Goal: Complete application form

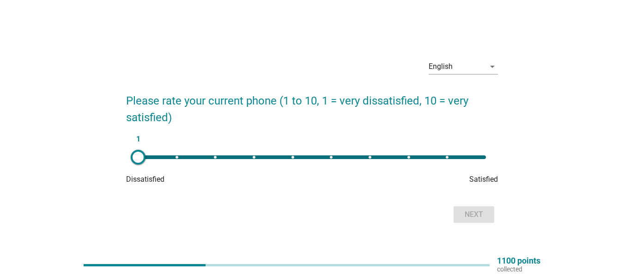
click at [371, 156] on div "1" at bounding box center [312, 157] width 348 height 4
type input "7"
click at [484, 217] on div "Next" at bounding box center [474, 214] width 26 height 11
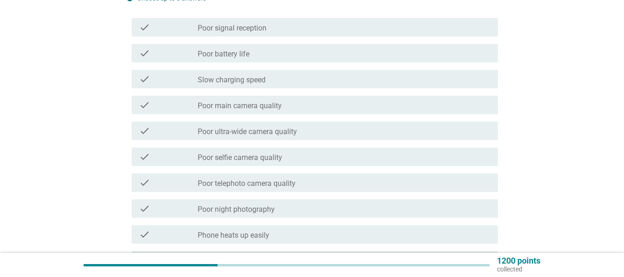
scroll to position [129, 0]
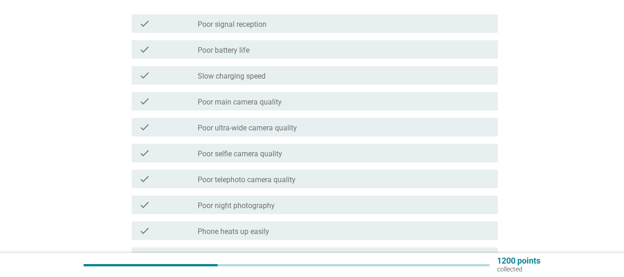
click at [396, 125] on div "check_box_outline_blank Poor ultra-wide camera quality" at bounding box center [344, 126] width 293 height 11
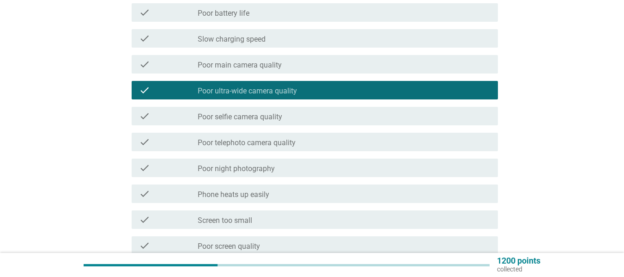
scroll to position [185, 0]
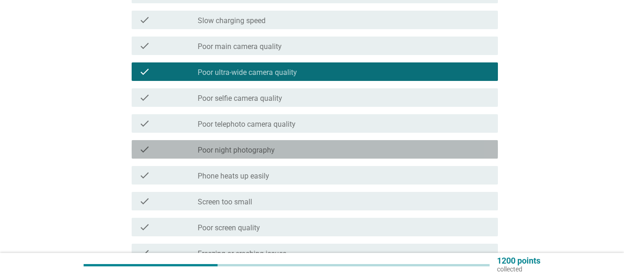
click at [396, 146] on div "check_box_outline_blank Poor night photography" at bounding box center [344, 149] width 293 height 11
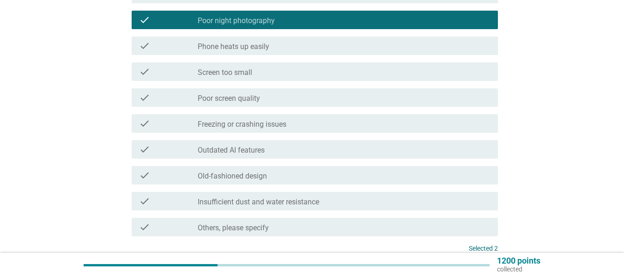
scroll to position [333, 0]
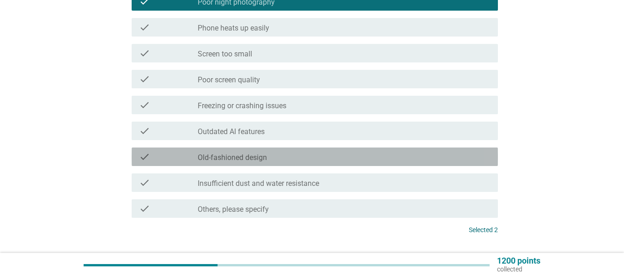
click at [292, 155] on div "check_box_outline_blank Old-fashioned design" at bounding box center [344, 156] width 293 height 11
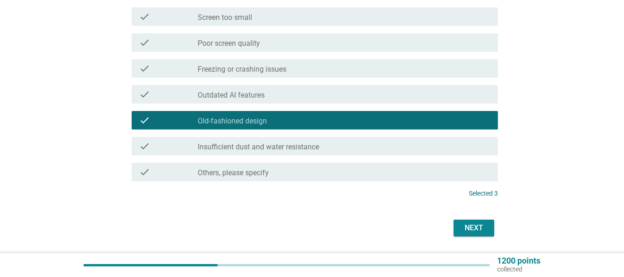
scroll to position [370, 0]
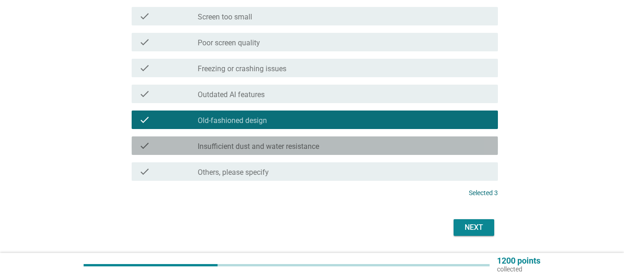
click at [407, 146] on div "check_box_outline_blank Insufficient dust and water resistance" at bounding box center [344, 145] width 293 height 11
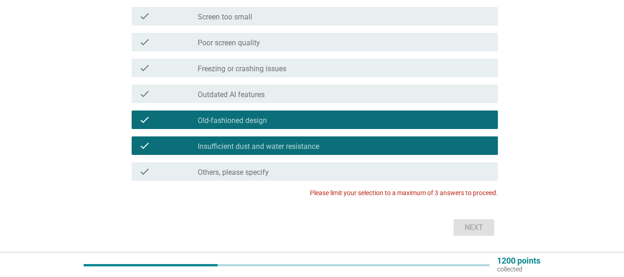
click at [342, 124] on div "check_box_outline_blank Old-fashioned design" at bounding box center [344, 119] width 293 height 11
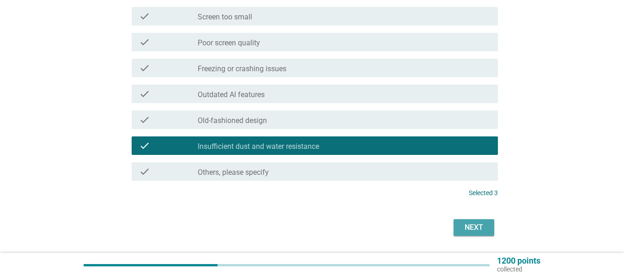
click at [470, 232] on div "Next" at bounding box center [474, 227] width 26 height 11
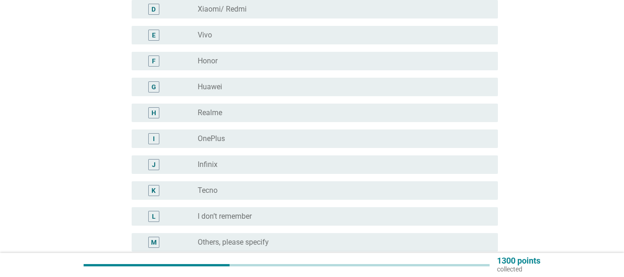
scroll to position [203, 0]
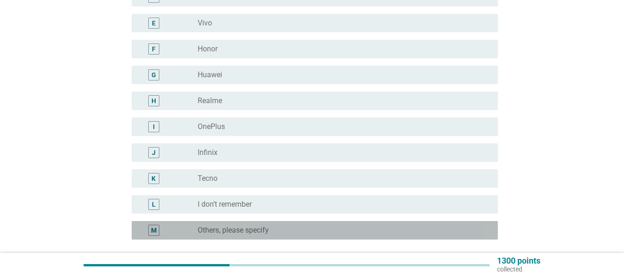
click at [328, 227] on div "radio_button_unchecked Others, please specify" at bounding box center [340, 229] width 285 height 9
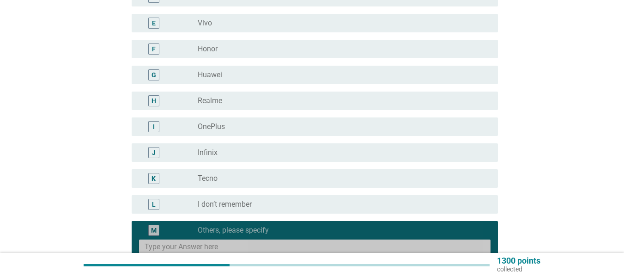
click at [317, 245] on textarea at bounding box center [318, 251] width 346 height 24
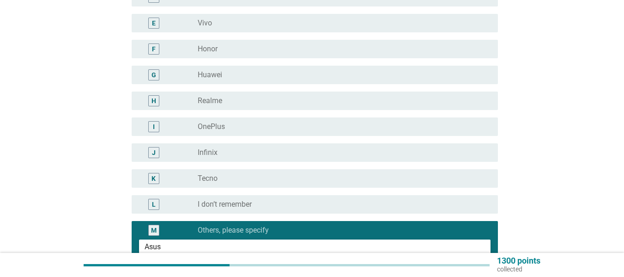
scroll to position [314, 0]
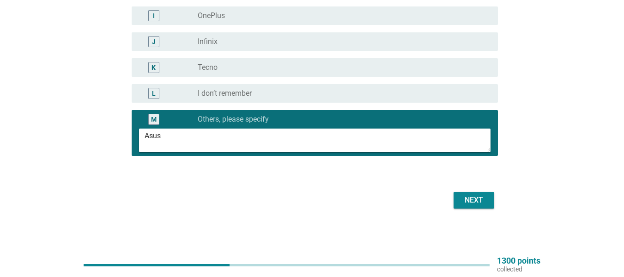
type textarea "Asus"
click at [473, 198] on div "Next" at bounding box center [474, 199] width 26 height 11
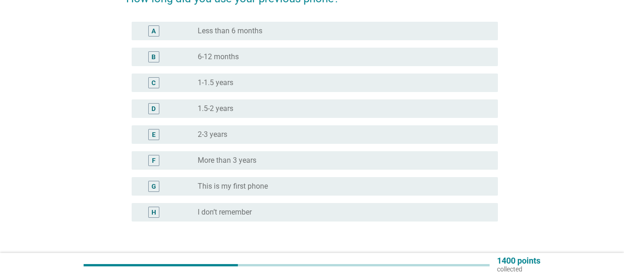
scroll to position [111, 0]
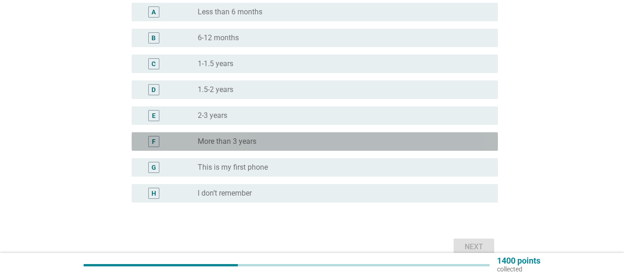
click at [316, 138] on div "radio_button_unchecked More than 3 years" at bounding box center [340, 141] width 285 height 9
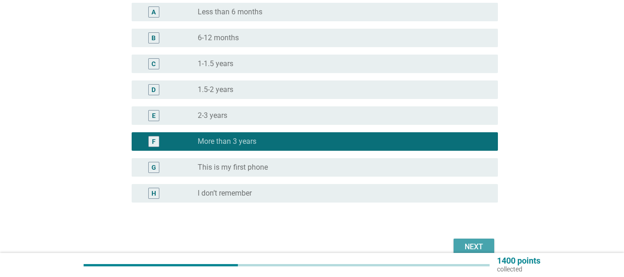
click at [468, 243] on div "Next" at bounding box center [474, 246] width 26 height 11
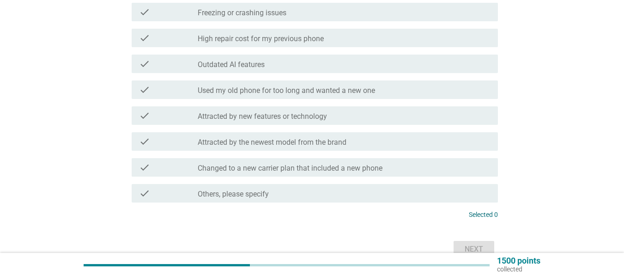
scroll to position [333, 0]
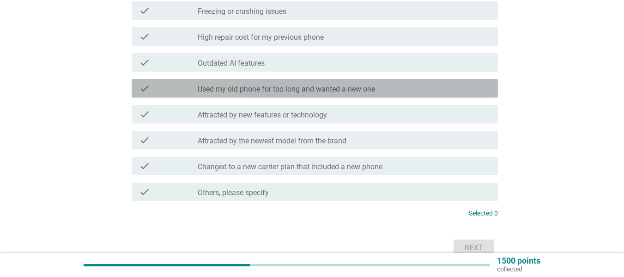
click at [453, 89] on div "check_box_outline_blank Used my old phone for too long and wanted a new one" at bounding box center [344, 88] width 293 height 11
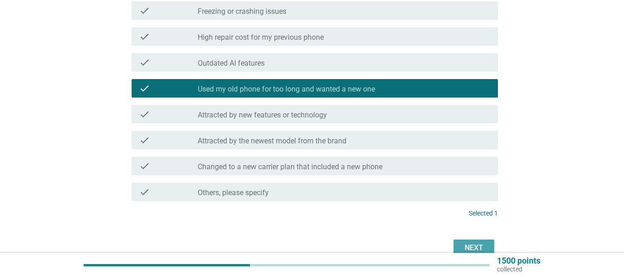
click at [482, 247] on div "Next" at bounding box center [474, 247] width 26 height 11
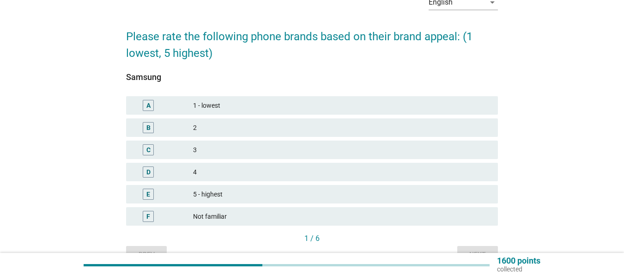
scroll to position [55, 0]
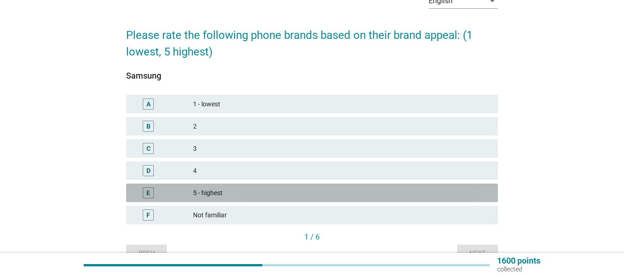
click at [255, 191] on div "5 - highest" at bounding box center [342, 192] width 298 height 11
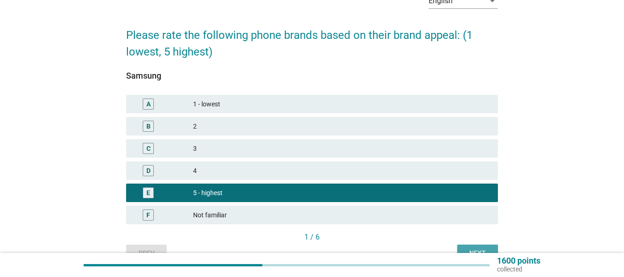
click at [479, 248] on div "Next" at bounding box center [478, 253] width 26 height 10
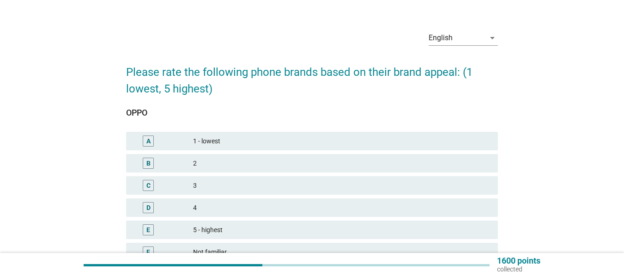
scroll to position [37, 0]
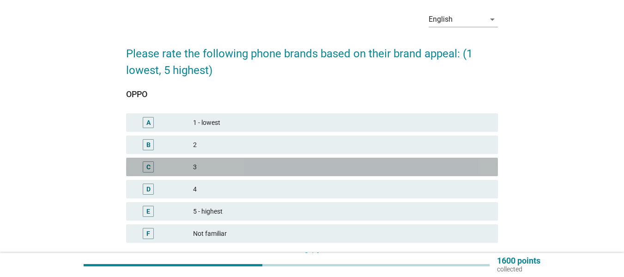
click at [370, 166] on div "3" at bounding box center [342, 166] width 298 height 11
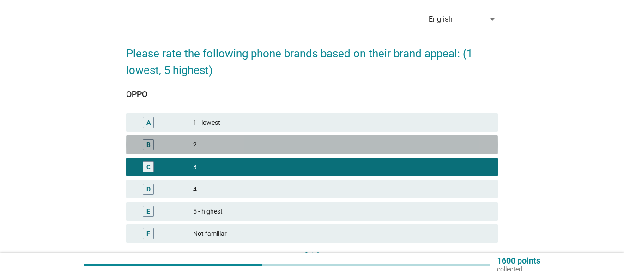
click at [444, 144] on div "2" at bounding box center [342, 144] width 298 height 11
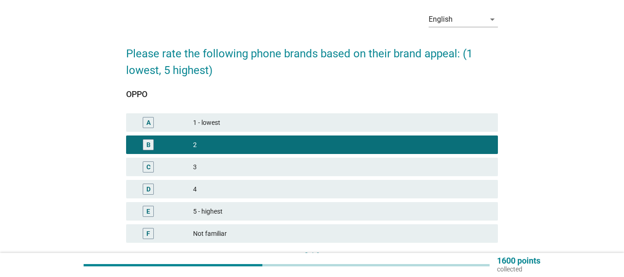
scroll to position [105, 0]
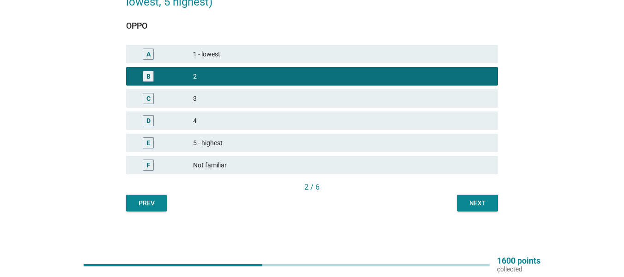
click at [483, 198] on div "Next" at bounding box center [478, 203] width 26 height 10
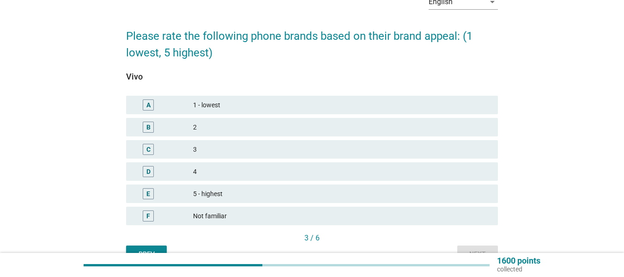
scroll to position [55, 0]
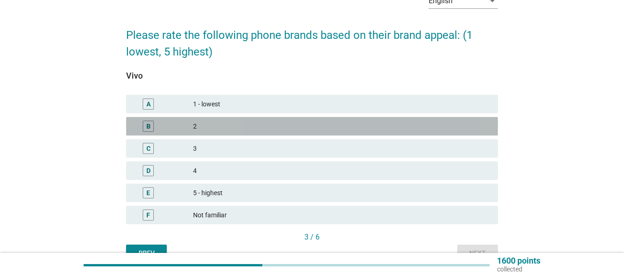
click at [453, 128] on div "2" at bounding box center [342, 126] width 298 height 11
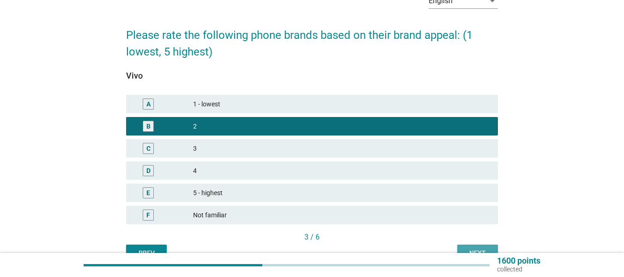
click at [469, 247] on button "Next" at bounding box center [477, 252] width 41 height 17
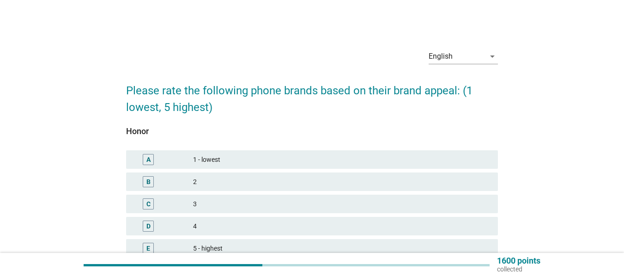
click at [364, 178] on div "2" at bounding box center [342, 181] width 298 height 11
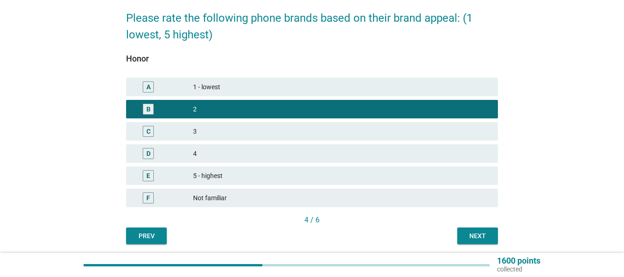
scroll to position [74, 0]
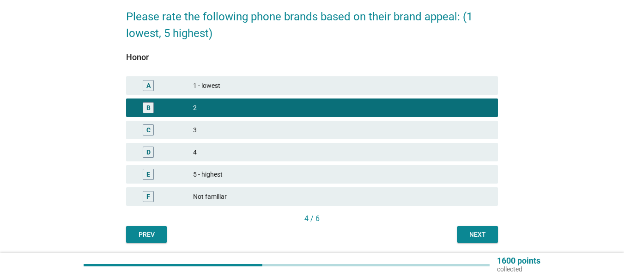
click at [469, 228] on button "Next" at bounding box center [477, 234] width 41 height 17
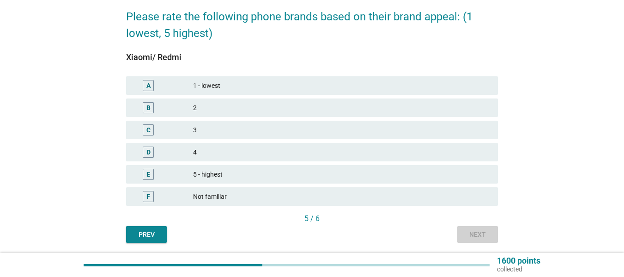
scroll to position [0, 0]
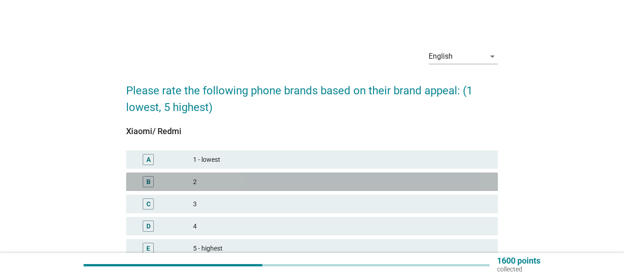
click at [410, 181] on div "2" at bounding box center [342, 181] width 298 height 11
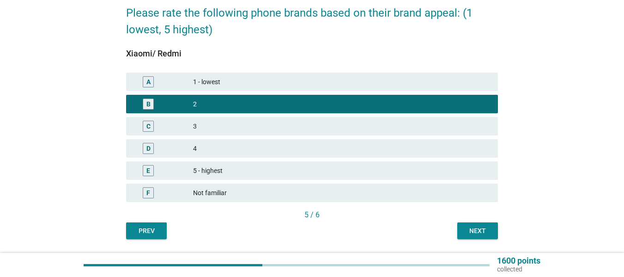
scroll to position [92, 0]
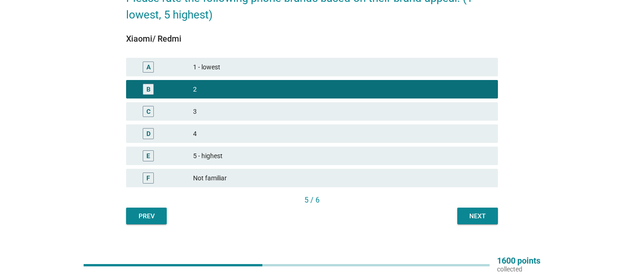
click at [468, 212] on div "Next" at bounding box center [478, 216] width 26 height 10
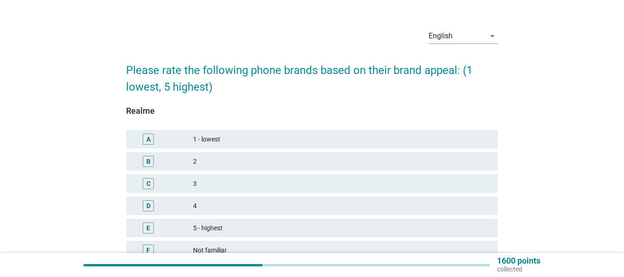
scroll to position [37, 0]
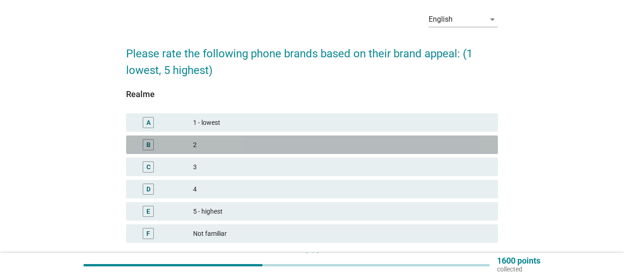
click at [464, 147] on div "2" at bounding box center [342, 144] width 298 height 11
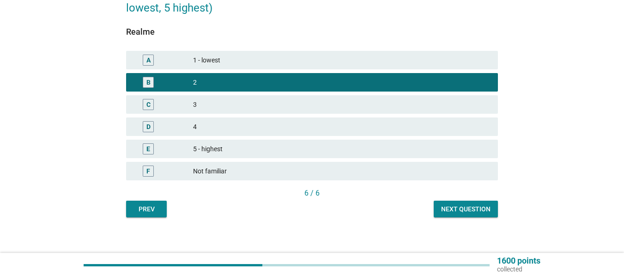
scroll to position [105, 0]
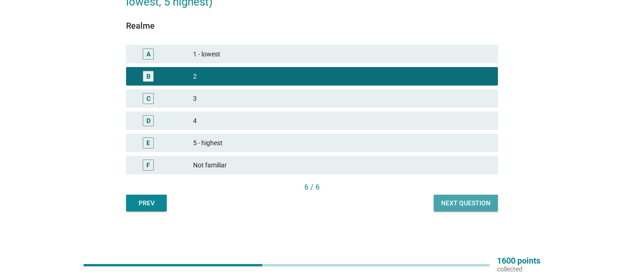
click at [465, 201] on div "Next question" at bounding box center [465, 203] width 49 height 10
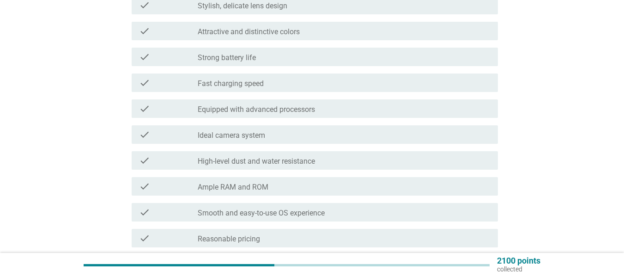
scroll to position [166, 0]
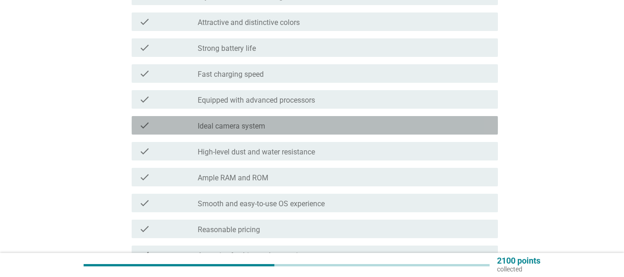
click at [486, 129] on div "check_box_outline_blank Ideal camera system" at bounding box center [344, 125] width 293 height 11
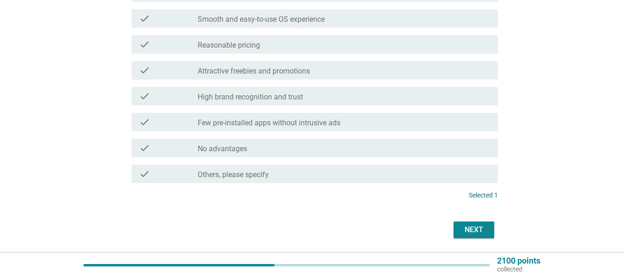
scroll to position [380, 0]
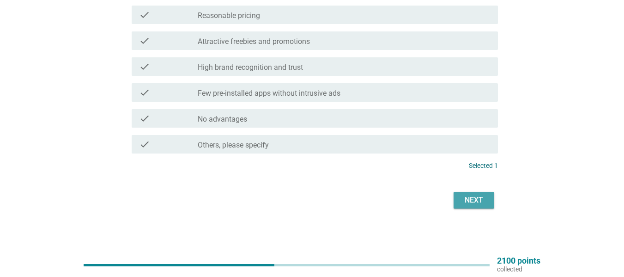
click at [480, 200] on div "Next" at bounding box center [474, 199] width 26 height 11
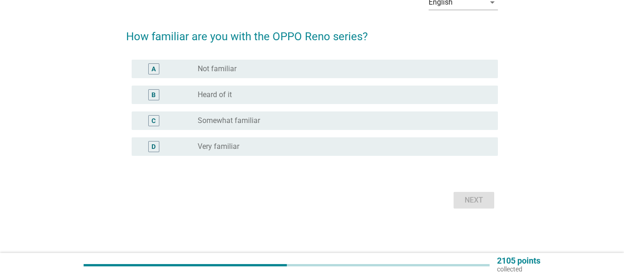
scroll to position [0, 0]
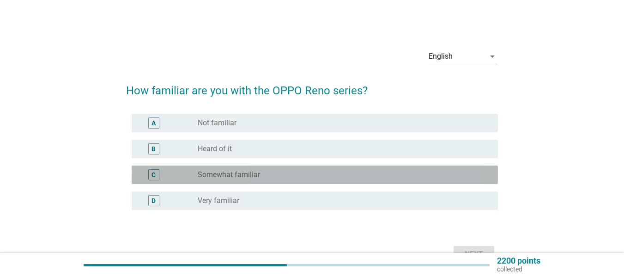
click at [426, 171] on div "radio_button_unchecked Somewhat familiar" at bounding box center [340, 174] width 285 height 9
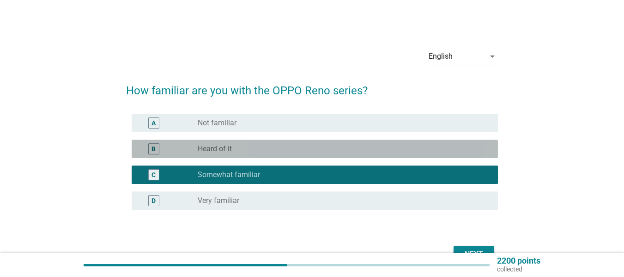
click at [469, 150] on div "radio_button_unchecked Heard of it" at bounding box center [340, 148] width 285 height 9
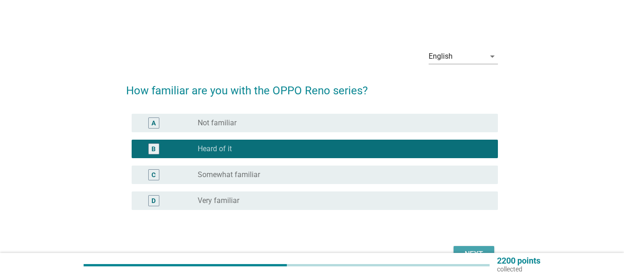
click at [468, 248] on button "Next" at bounding box center [474, 254] width 41 height 17
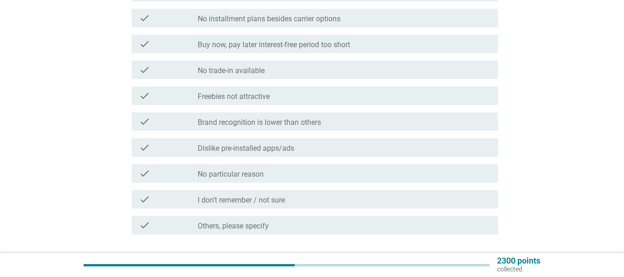
scroll to position [370, 0]
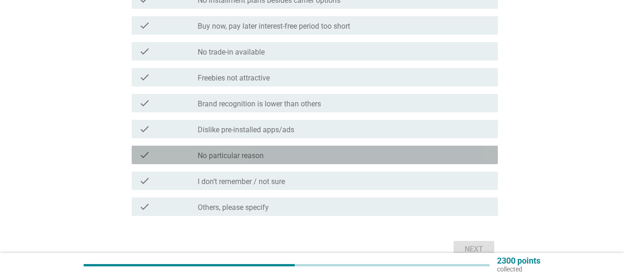
click at [405, 162] on div "check check_box_outline_blank No particular reason" at bounding box center [315, 155] width 366 height 18
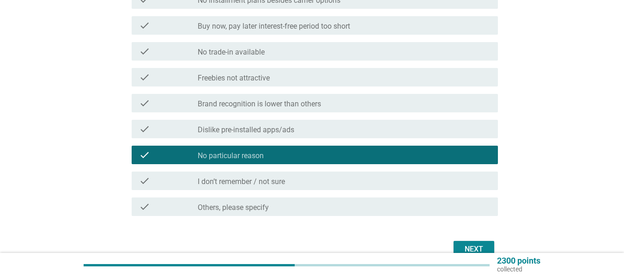
click at [419, 105] on div "check_box_outline_blank Brand recognition is lower than others" at bounding box center [344, 102] width 293 height 11
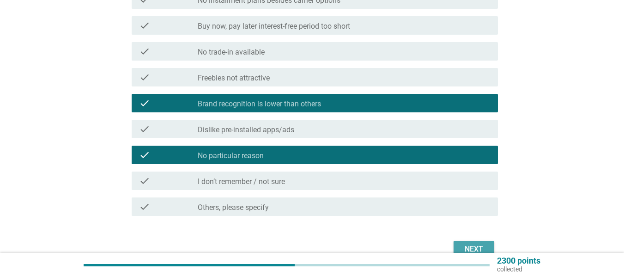
click at [470, 244] on div "Next" at bounding box center [474, 248] width 26 height 11
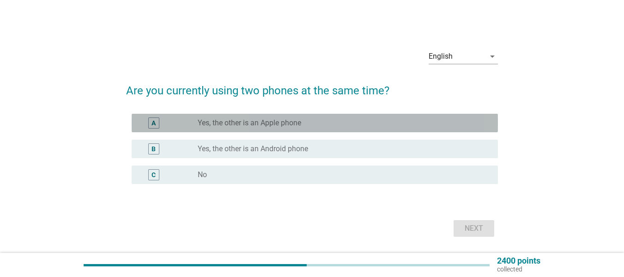
click at [422, 128] on div "A radio_button_unchecked Yes, the other is an Apple phone" at bounding box center [315, 123] width 366 height 18
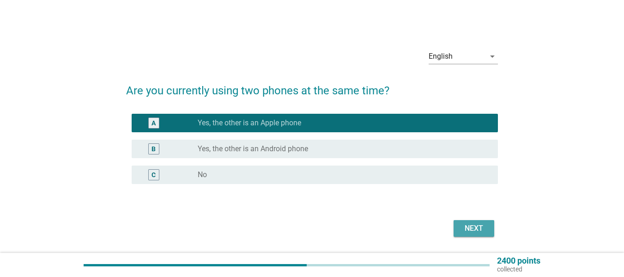
click at [474, 234] on button "Next" at bounding box center [474, 228] width 41 height 17
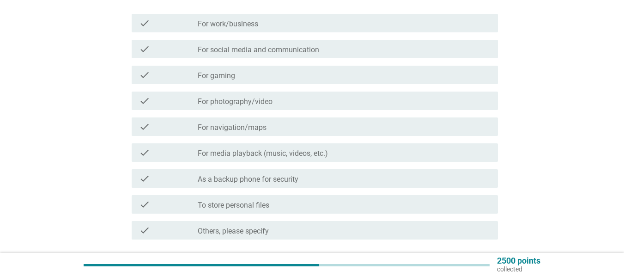
scroll to position [129, 0]
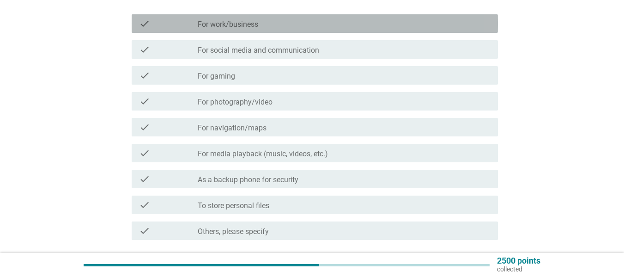
click at [445, 27] on div "check_box_outline_blank For work/business" at bounding box center [344, 23] width 293 height 11
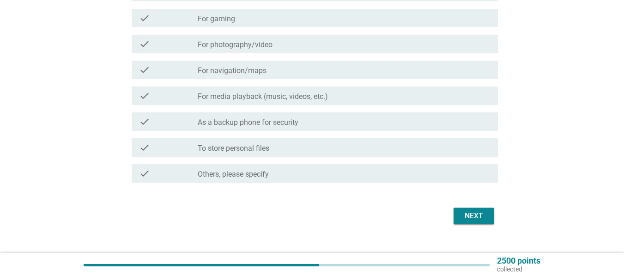
scroll to position [202, 0]
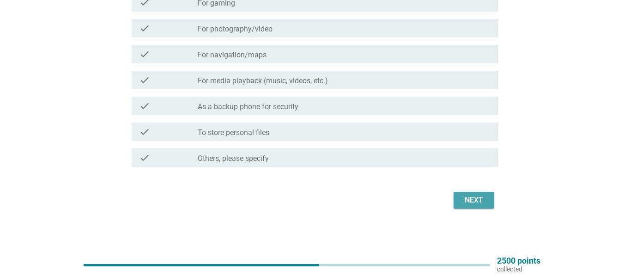
click at [476, 193] on button "Next" at bounding box center [474, 200] width 41 height 17
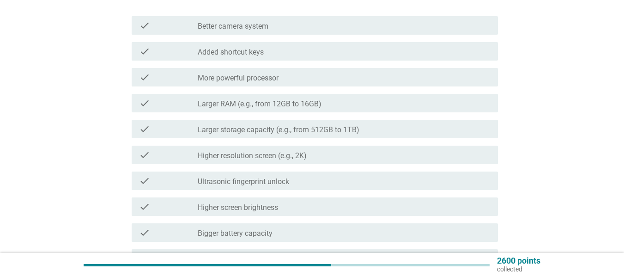
scroll to position [92, 0]
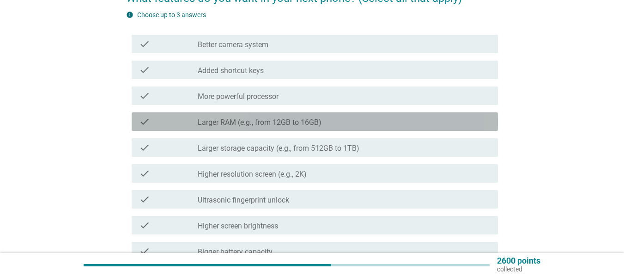
click at [395, 118] on div "check_box_outline_blank Larger RAM (e.g., from 12GB to 16GB)" at bounding box center [344, 121] width 293 height 11
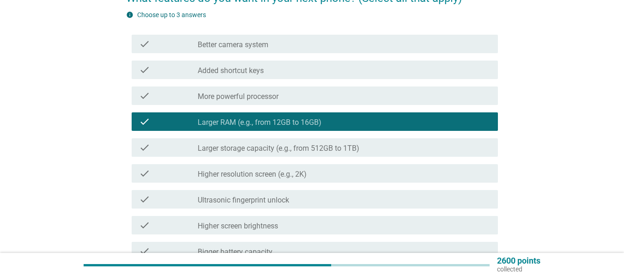
click at [395, 141] on div "check check_box_outline_blank Larger storage capacity (e.g., from 512GB to 1TB)" at bounding box center [315, 147] width 366 height 18
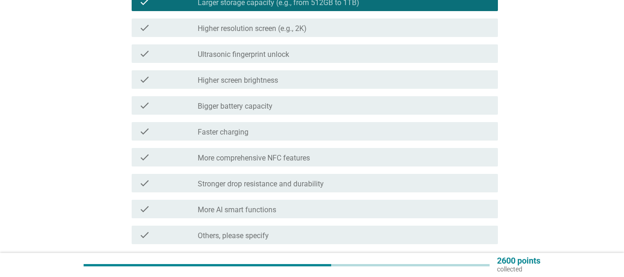
scroll to position [240, 0]
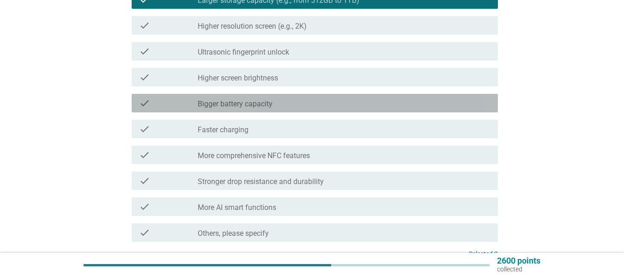
click at [376, 102] on div "check_box_outline_blank Bigger battery capacity" at bounding box center [344, 102] width 293 height 11
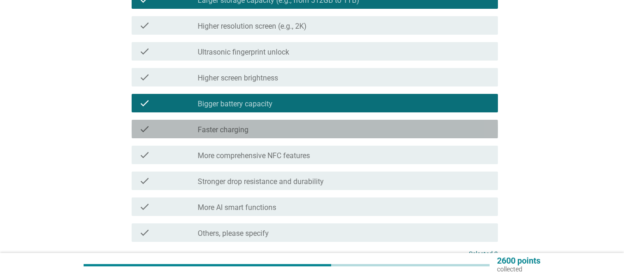
click at [377, 126] on div "check_box_outline_blank Faster charging" at bounding box center [344, 128] width 293 height 11
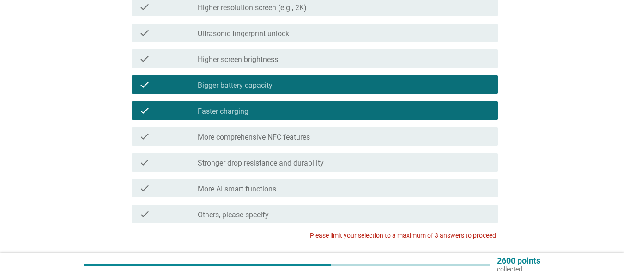
scroll to position [277, 0]
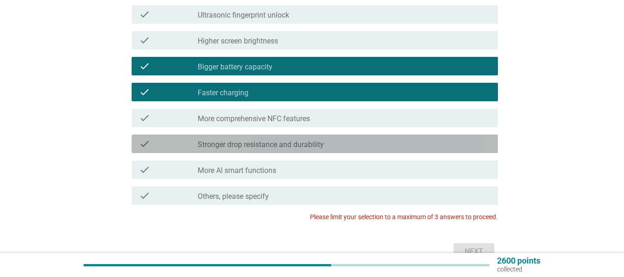
click at [446, 142] on div "check_box_outline_blank Stronger drop resistance and durability" at bounding box center [344, 143] width 293 height 11
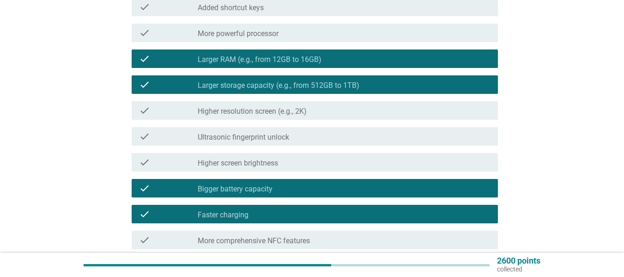
scroll to position [74, 0]
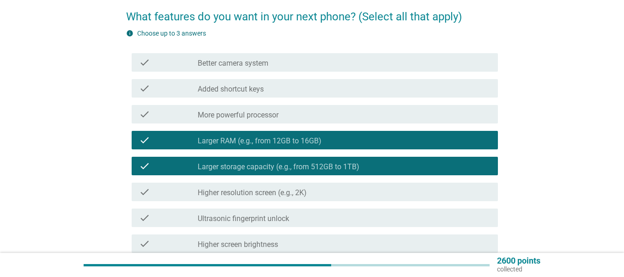
click at [430, 160] on div "check check_box_outline_blank Larger storage capacity (e.g., from 512GB to 1TB)" at bounding box center [315, 166] width 366 height 18
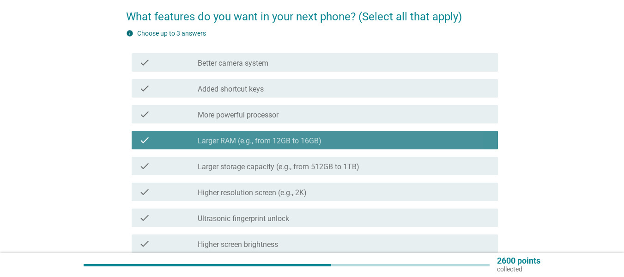
click at [428, 137] on div "check_box_outline_blank Larger RAM (e.g., from 12GB to 16GB)" at bounding box center [344, 139] width 293 height 11
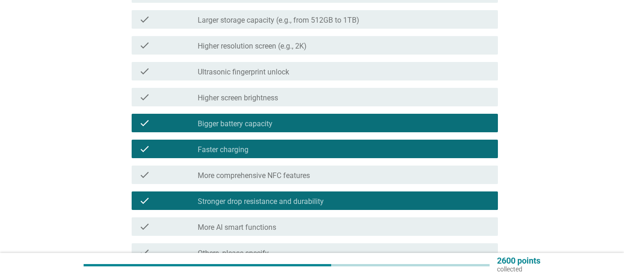
scroll to position [277, 0]
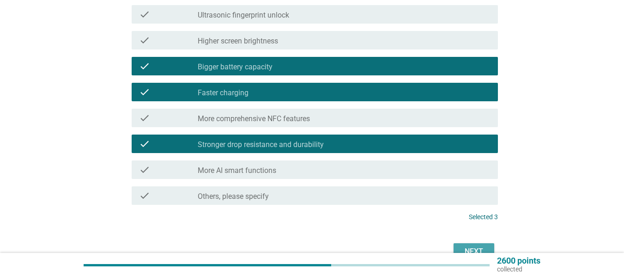
click at [465, 247] on div "Next" at bounding box center [474, 251] width 26 height 11
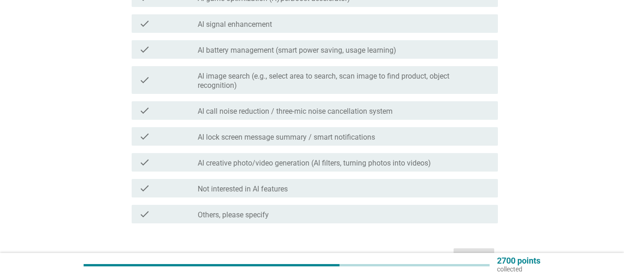
scroll to position [333, 0]
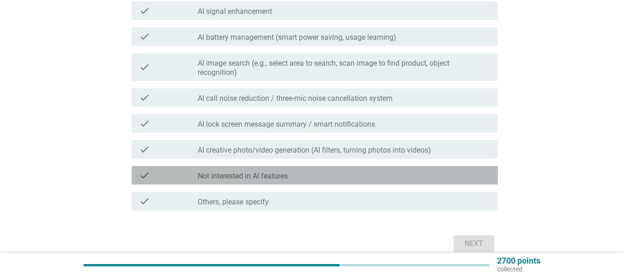
click at [480, 177] on div "check_box_outline_blank Not interested in AI features" at bounding box center [344, 175] width 293 height 11
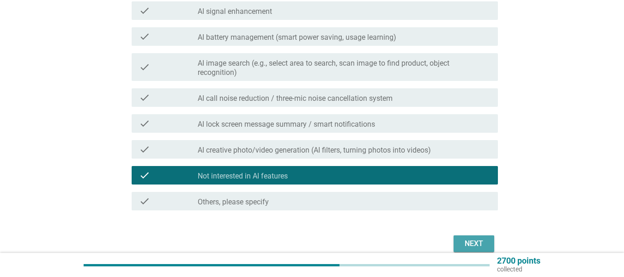
click at [472, 239] on div "Next" at bounding box center [474, 243] width 26 height 11
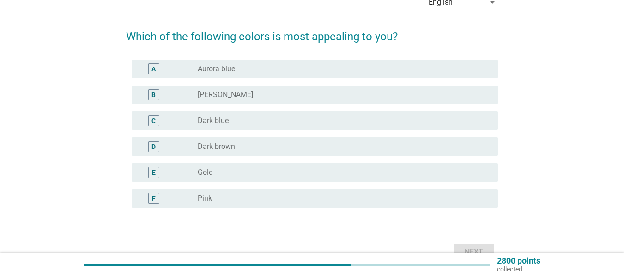
scroll to position [55, 0]
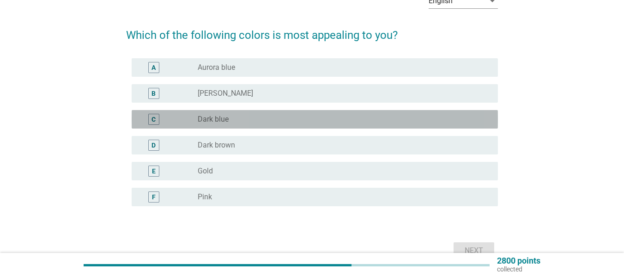
click at [300, 118] on div "radio_button_unchecked Dark blue" at bounding box center [340, 119] width 285 height 9
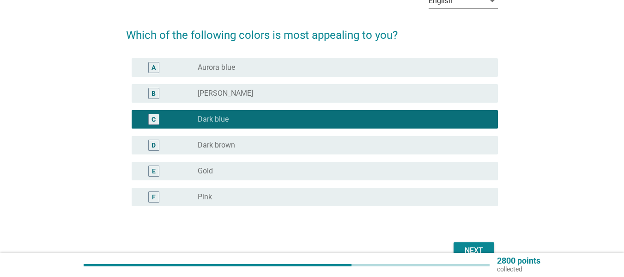
click at [472, 241] on div "Next" at bounding box center [312, 250] width 372 height 22
click at [472, 249] on div "Next" at bounding box center [474, 250] width 26 height 11
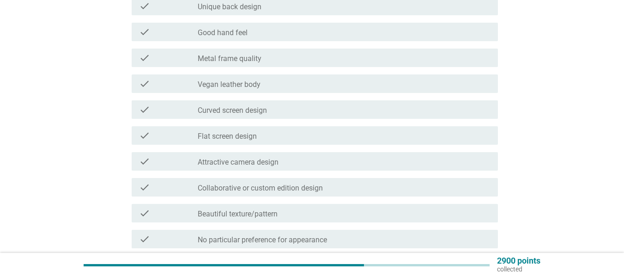
scroll to position [148, 0]
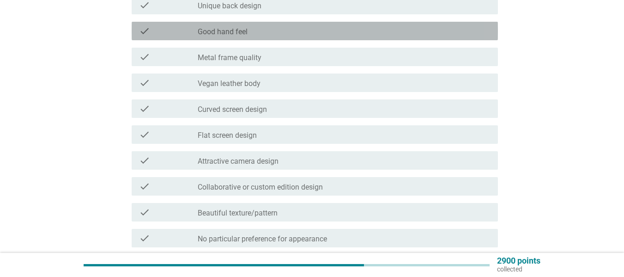
click at [459, 27] on div "check_box_outline_blank Good hand feel" at bounding box center [344, 30] width 293 height 11
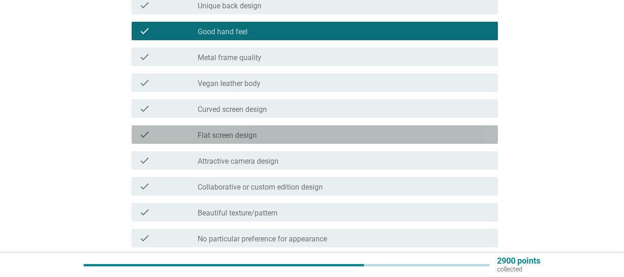
click at [362, 130] on div "check_box_outline_blank Flat screen design" at bounding box center [344, 134] width 293 height 11
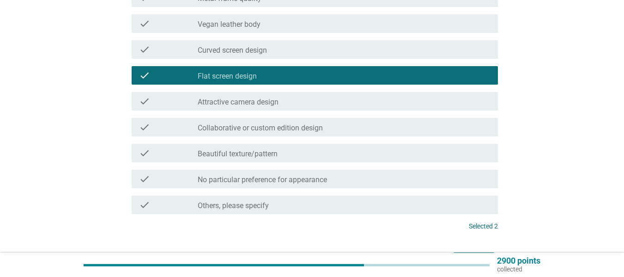
scroll to position [222, 0]
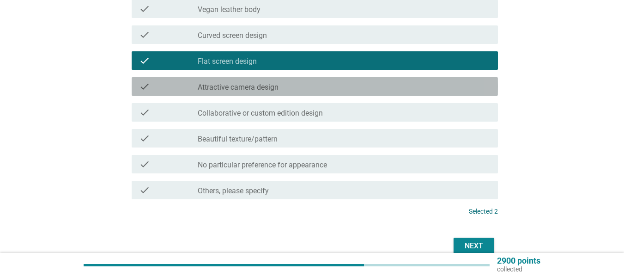
click at [376, 88] on div "check_box_outline_blank Attractive camera design" at bounding box center [344, 86] width 293 height 11
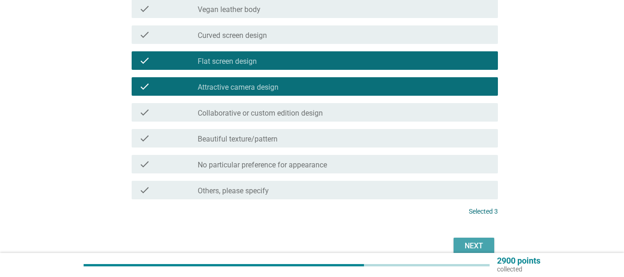
click at [473, 242] on div "Next" at bounding box center [474, 245] width 26 height 11
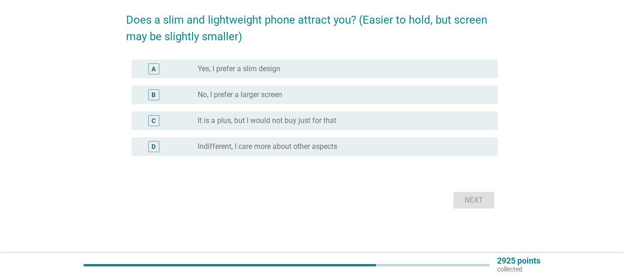
scroll to position [0, 0]
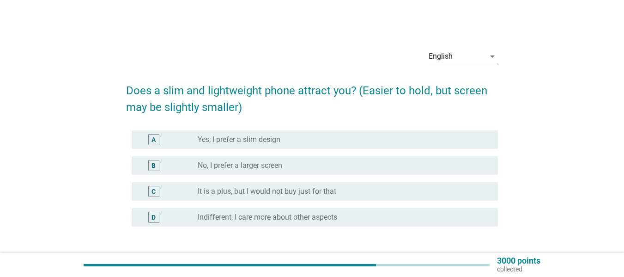
click at [374, 138] on div "radio_button_unchecked Yes, I prefer a slim design" at bounding box center [340, 139] width 285 height 9
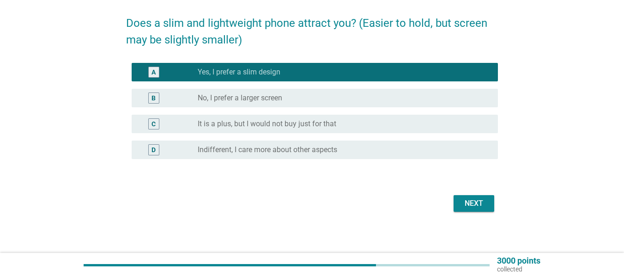
scroll to position [71, 0]
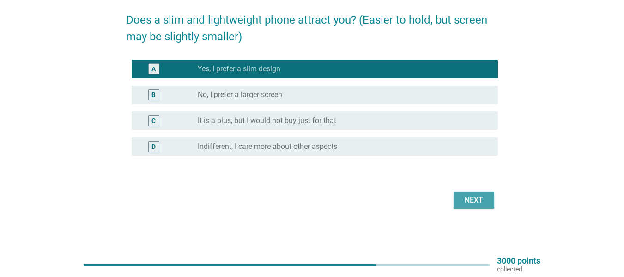
click at [480, 201] on div "Next" at bounding box center [474, 199] width 26 height 11
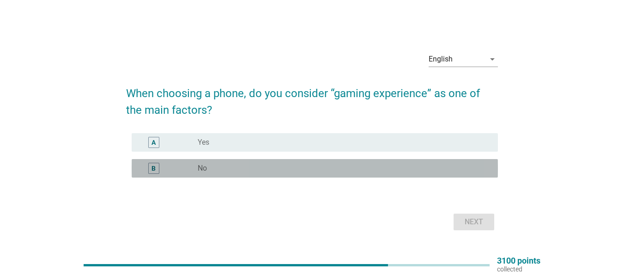
click at [468, 167] on div "radio_button_unchecked No" at bounding box center [340, 168] width 285 height 9
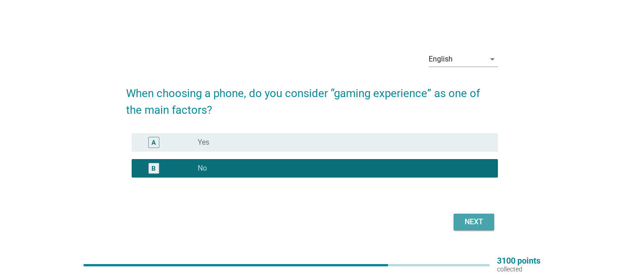
click at [479, 218] on div "Next" at bounding box center [474, 221] width 26 height 11
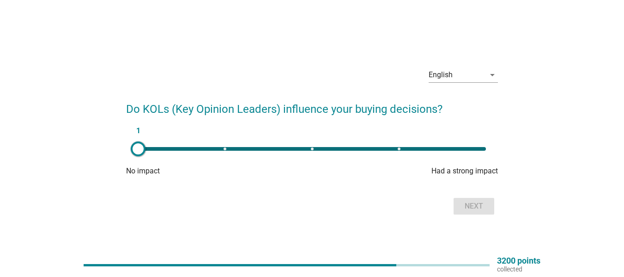
click at [225, 148] on div "1" at bounding box center [312, 149] width 348 height 4
click at [139, 149] on div "2" at bounding box center [312, 149] width 348 height 4
type input "1"
click at [495, 201] on div "Next" at bounding box center [312, 206] width 372 height 22
click at [479, 204] on div "Next" at bounding box center [474, 205] width 26 height 11
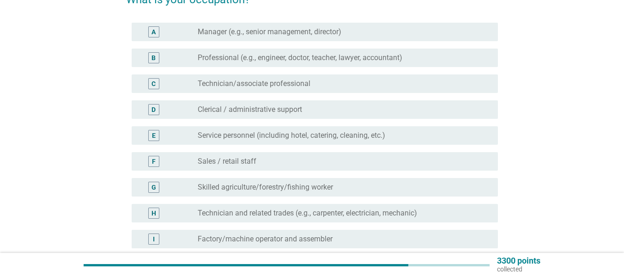
scroll to position [92, 0]
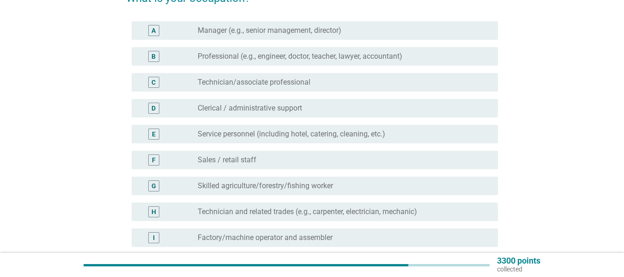
click at [458, 56] on div "radio_button_unchecked Professional (e.g., engineer, doctor, teacher, lawyer, a…" at bounding box center [340, 56] width 285 height 9
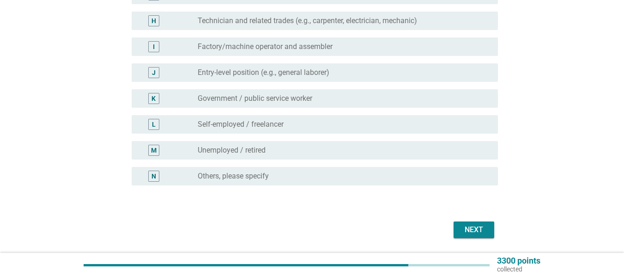
scroll to position [313, 0]
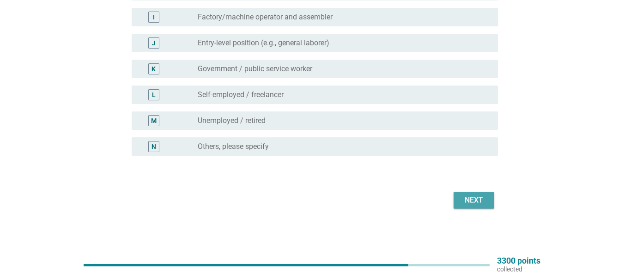
click at [468, 195] on div "Next" at bounding box center [474, 199] width 26 height 11
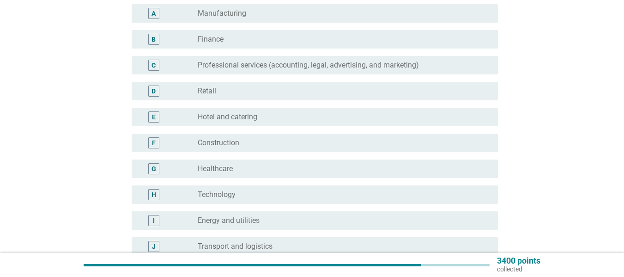
scroll to position [111, 0]
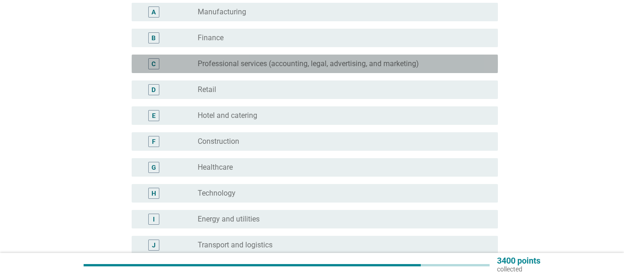
click at [477, 63] on div "radio_button_unchecked Professional services (accounting, legal, advertising, a…" at bounding box center [340, 63] width 285 height 9
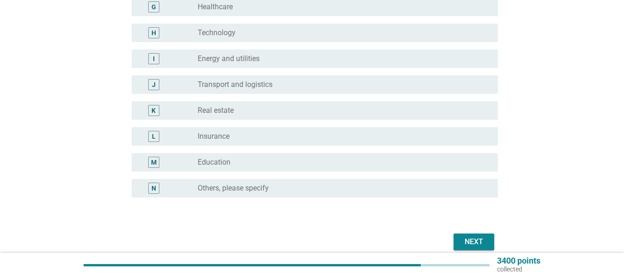
scroll to position [313, 0]
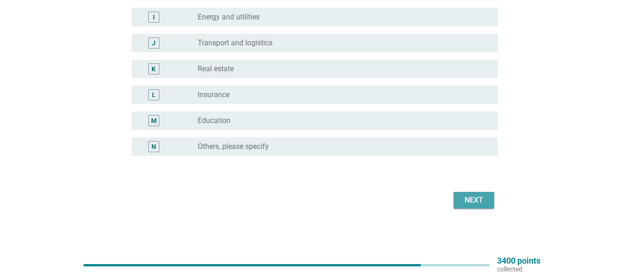
click at [468, 197] on div "Next" at bounding box center [474, 199] width 26 height 11
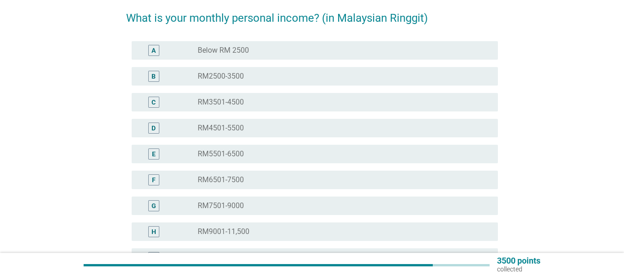
scroll to position [74, 0]
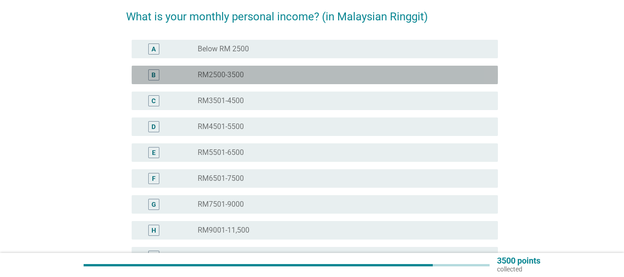
click at [435, 73] on div "radio_button_unchecked RM2500-3500" at bounding box center [340, 74] width 285 height 9
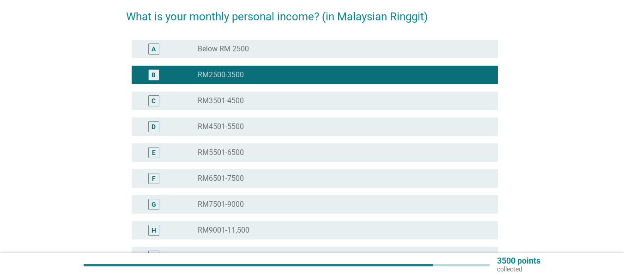
scroll to position [183, 0]
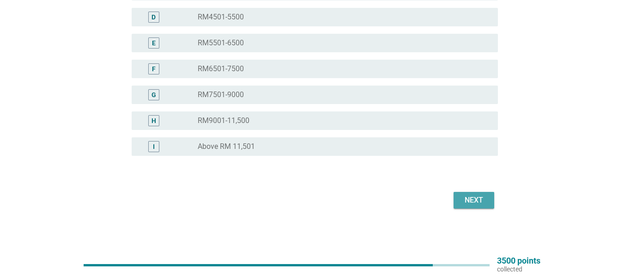
click at [472, 202] on div "Next" at bounding box center [474, 199] width 26 height 11
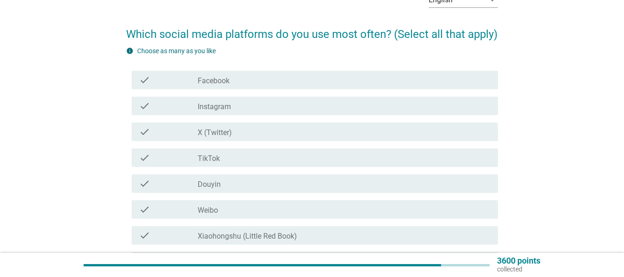
scroll to position [74, 0]
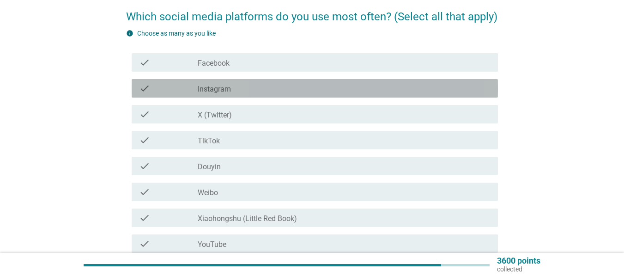
click at [407, 81] on div "check check_box_outline_blank Instagram" at bounding box center [315, 88] width 366 height 18
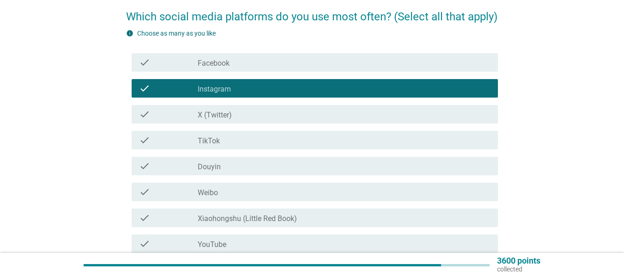
click at [399, 109] on div "check_box_outline_blank X (Twitter)" at bounding box center [344, 114] width 293 height 11
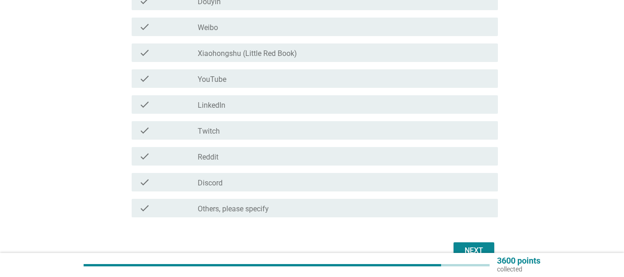
scroll to position [240, 0]
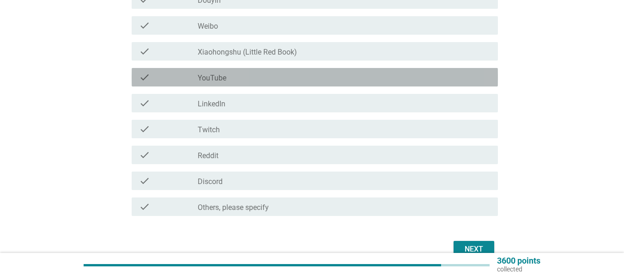
click at [356, 73] on div "check_box_outline_blank YouTube" at bounding box center [344, 77] width 293 height 11
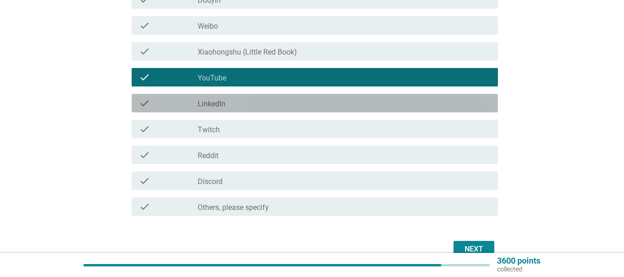
click at [341, 105] on div "check_box_outline_blank LinkedIn" at bounding box center [344, 102] width 293 height 11
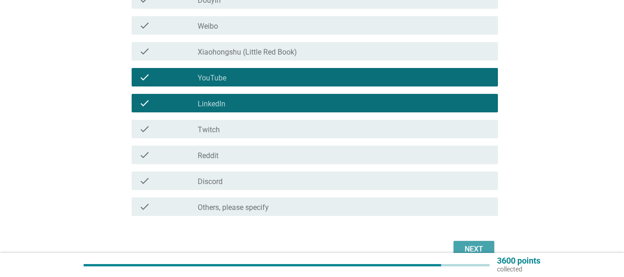
click at [471, 242] on button "Next" at bounding box center [474, 249] width 41 height 17
